Goal: Check status: Check status

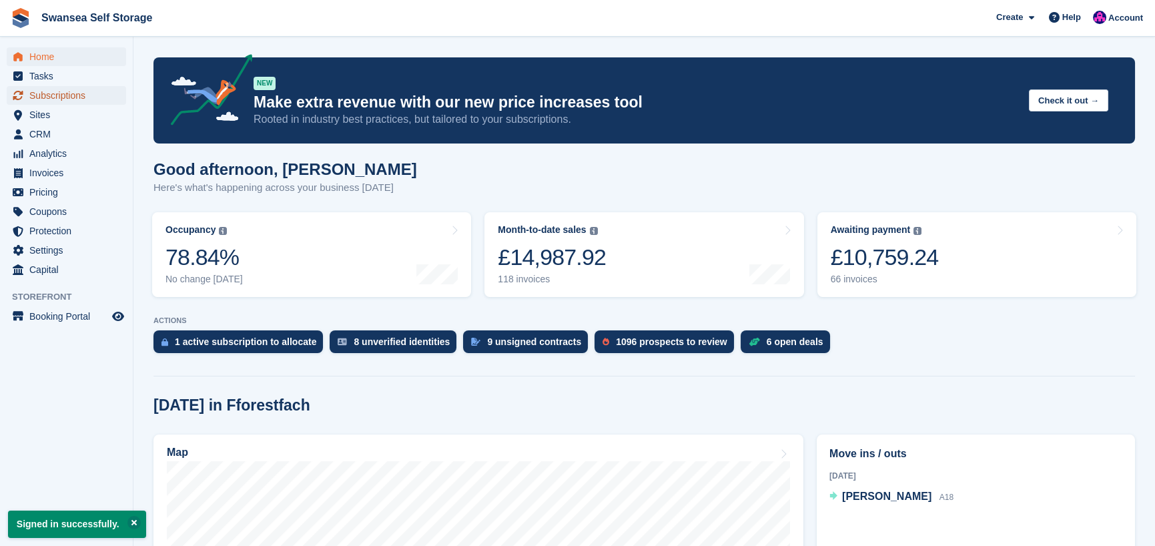
click at [53, 96] on span "Subscriptions" at bounding box center [69, 95] width 80 height 19
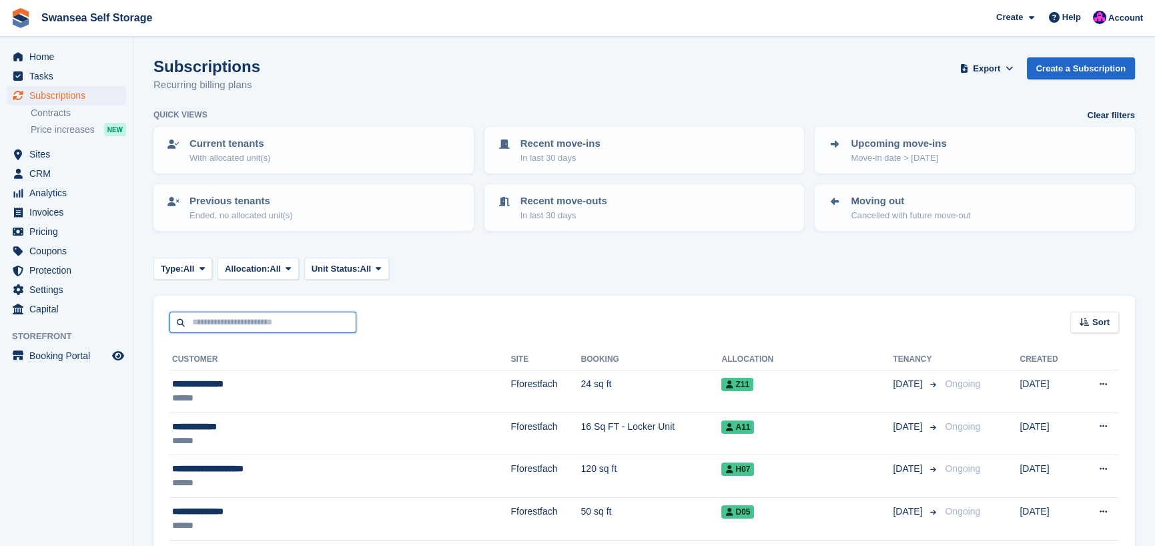
click at [248, 328] on input "text" at bounding box center [263, 323] width 187 height 22
click at [87, 99] on span "Subscriptions" at bounding box center [69, 95] width 80 height 19
click at [69, 95] on span "Subscriptions" at bounding box center [69, 95] width 80 height 19
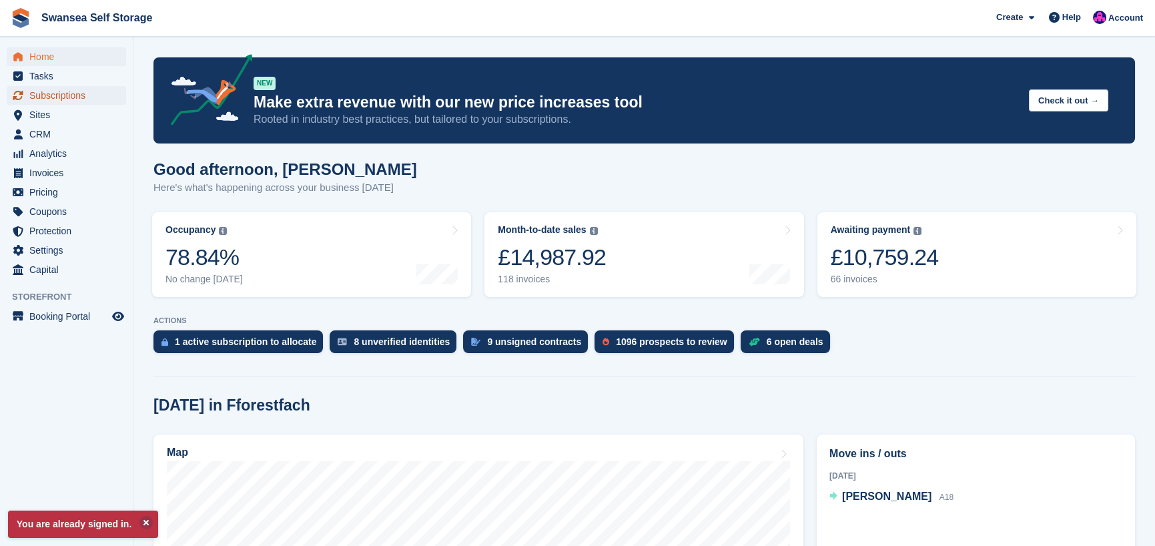
click at [61, 95] on span "Subscriptions" at bounding box center [69, 95] width 80 height 19
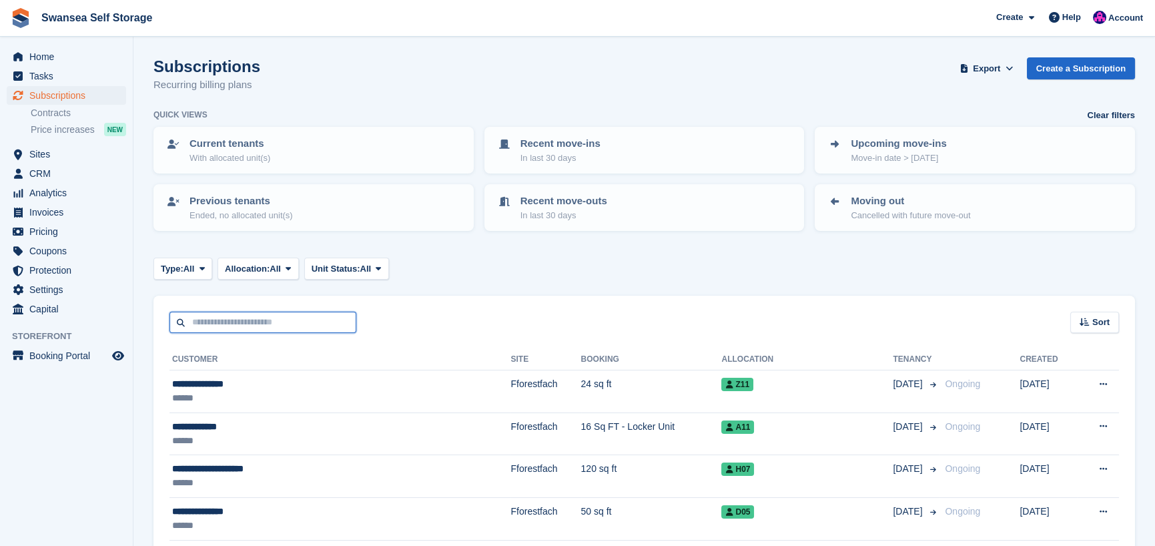
click at [218, 328] on input "text" at bounding box center [263, 323] width 187 height 22
type input "*****"
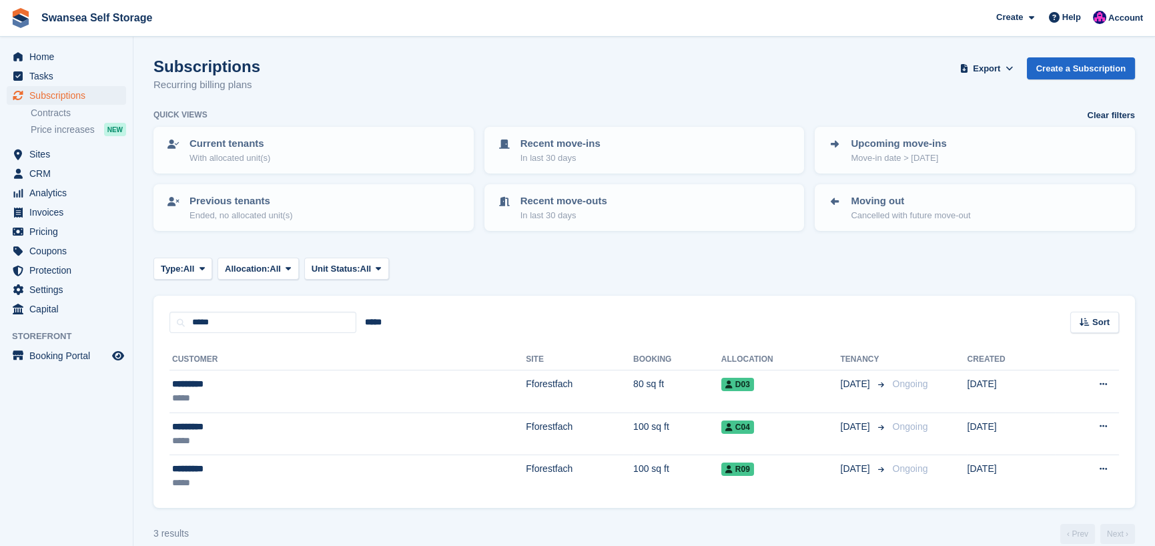
scroll to position [17, 0]
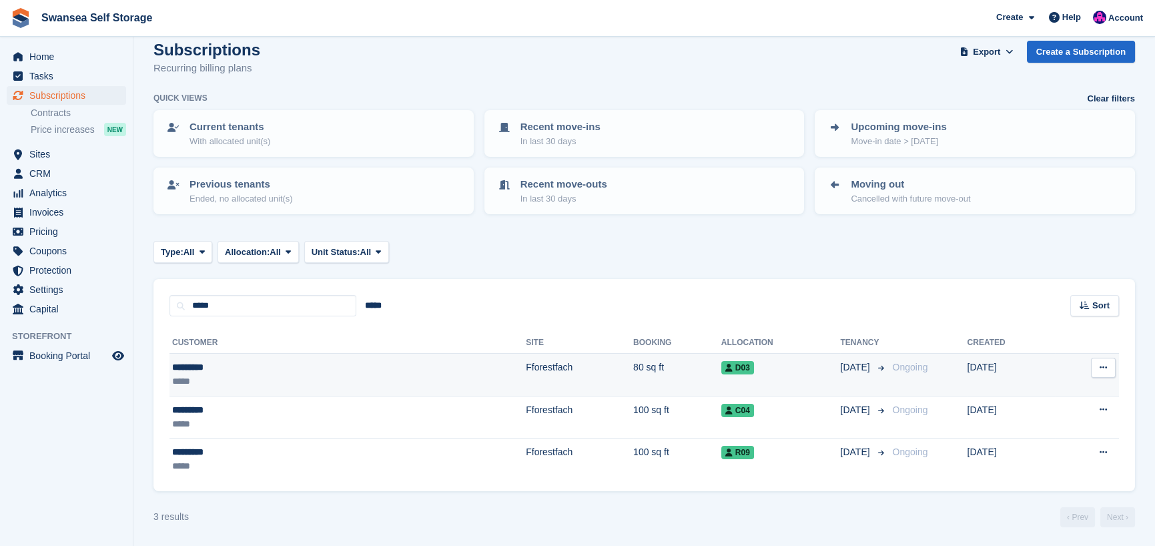
click at [633, 368] on td "80 sq ft" at bounding box center [677, 375] width 88 height 43
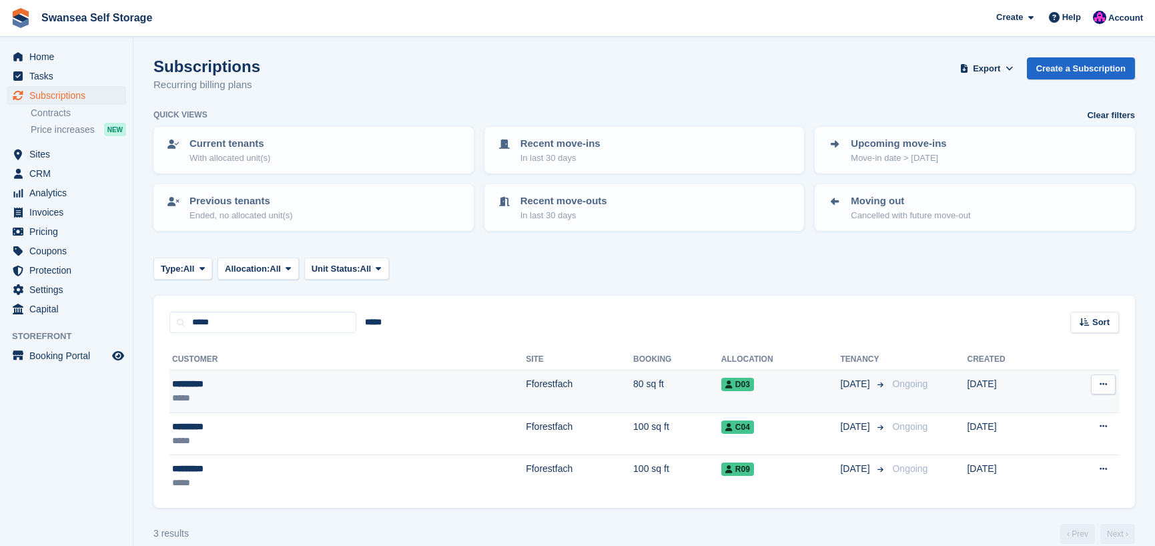
scroll to position [17, 0]
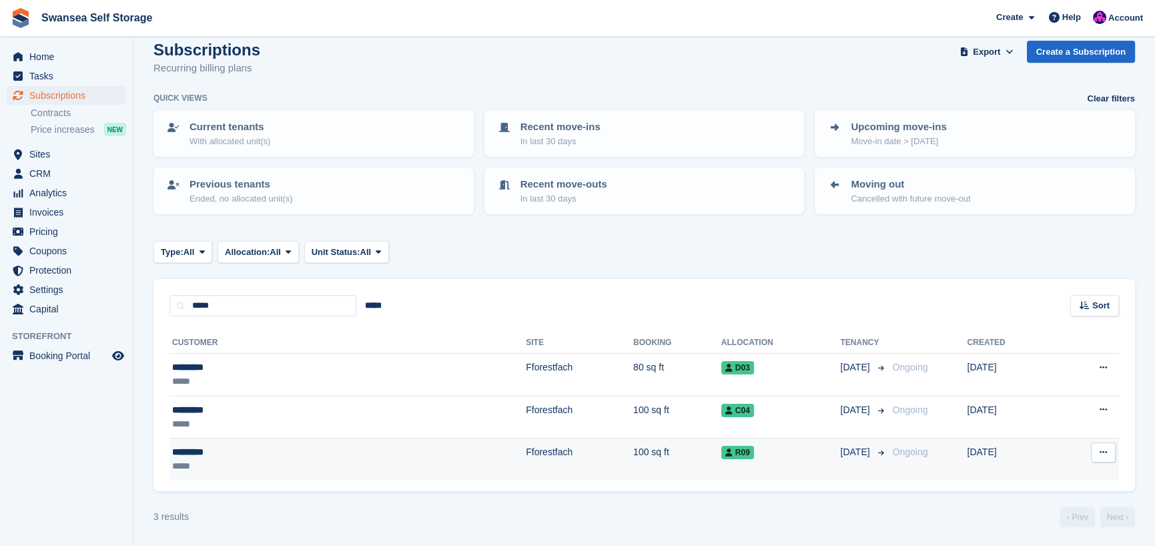
click at [633, 451] on td "100 sq ft" at bounding box center [677, 459] width 88 height 42
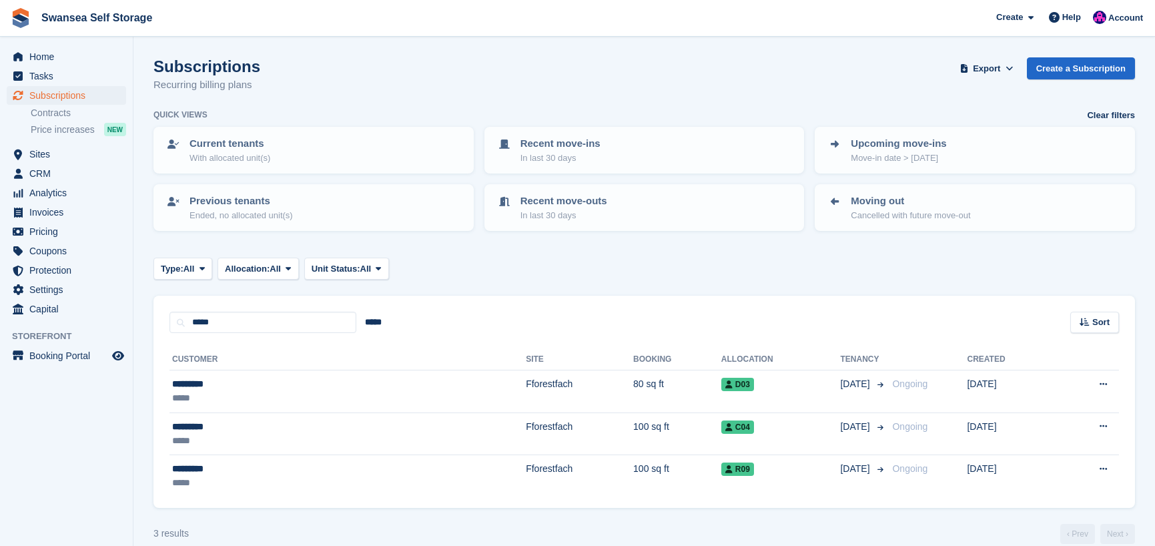
scroll to position [17, 0]
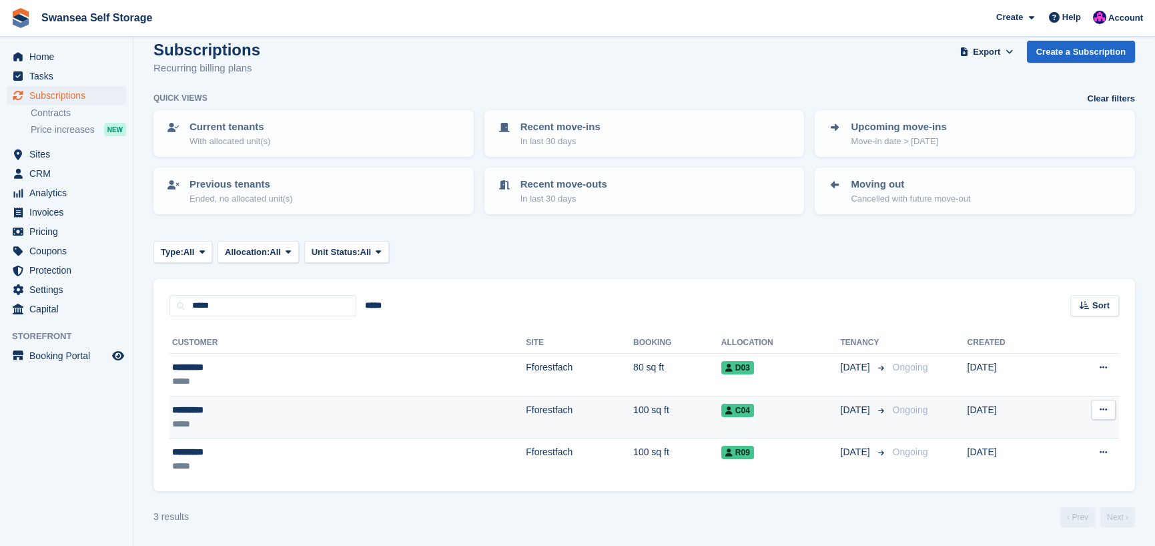
click at [633, 409] on td "100 sq ft" at bounding box center [677, 417] width 88 height 43
